Goal: Task Accomplishment & Management: Manage account settings

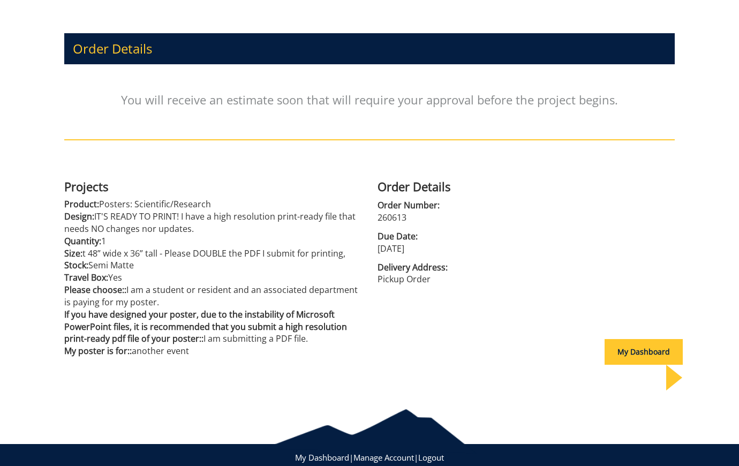
scroll to position [112, 0]
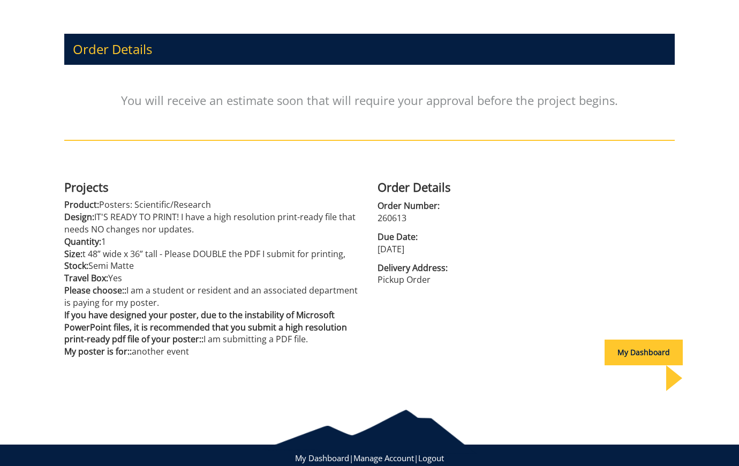
click at [628, 346] on div "My Dashboard" at bounding box center [644, 353] width 78 height 26
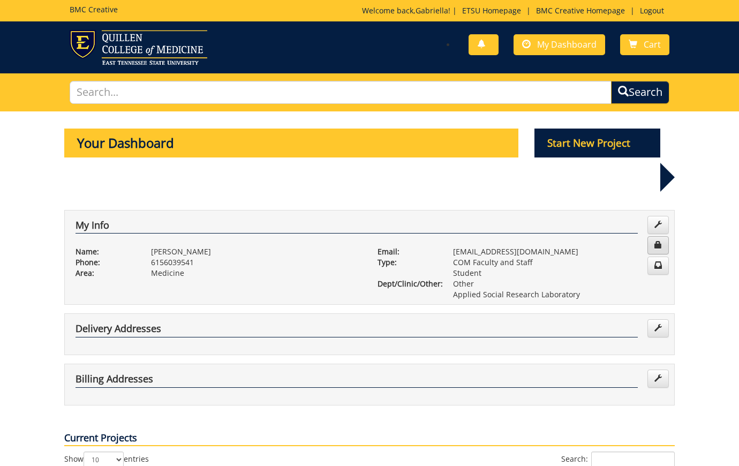
click at [664, 236] on link at bounding box center [658, 245] width 21 height 18
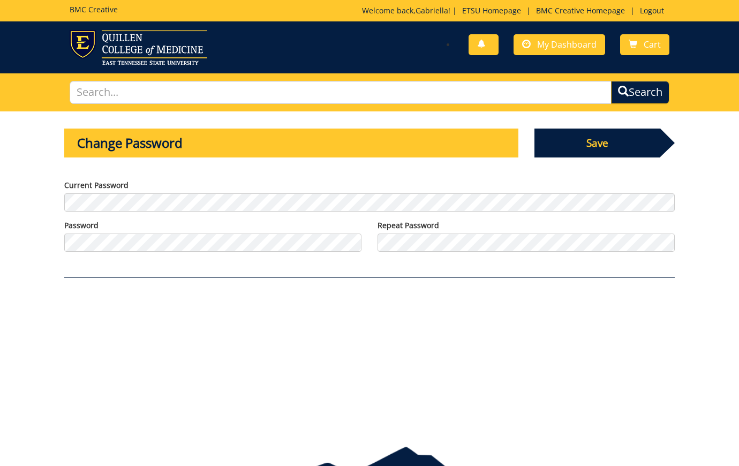
click at [619, 140] on span "Save" at bounding box center [598, 143] width 126 height 29
click at [572, 43] on span "My Dashboard" at bounding box center [566, 45] width 59 height 12
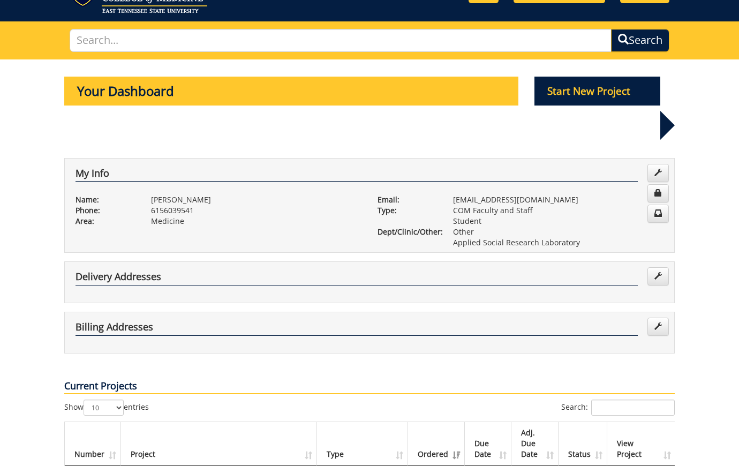
scroll to position [67, 0]
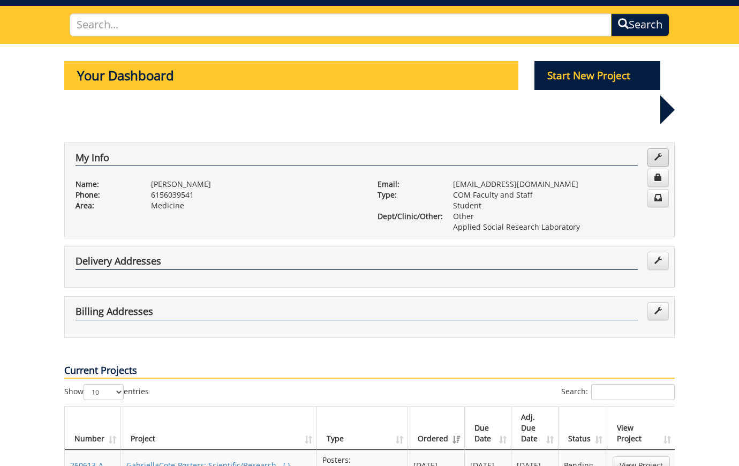
click at [658, 153] on span at bounding box center [658, 156] width 7 height 7
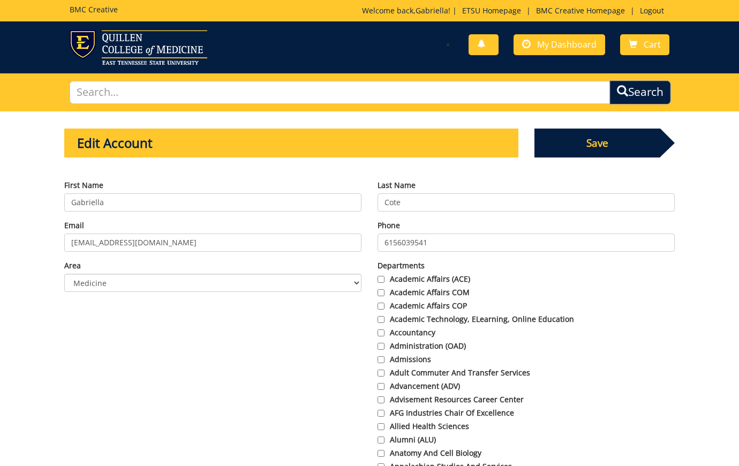
click at [623, 92] on span "submit" at bounding box center [622, 90] width 11 height 11
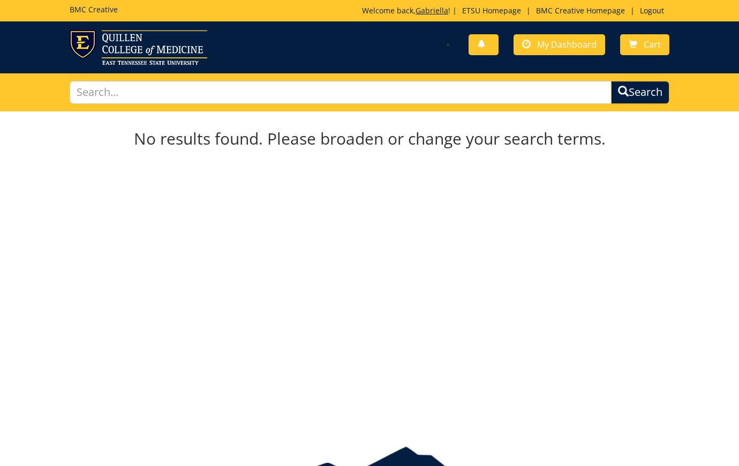
click at [427, 10] on link "Gabriella" at bounding box center [432, 10] width 33 height 10
